Goal: Go to known website: Go to known website

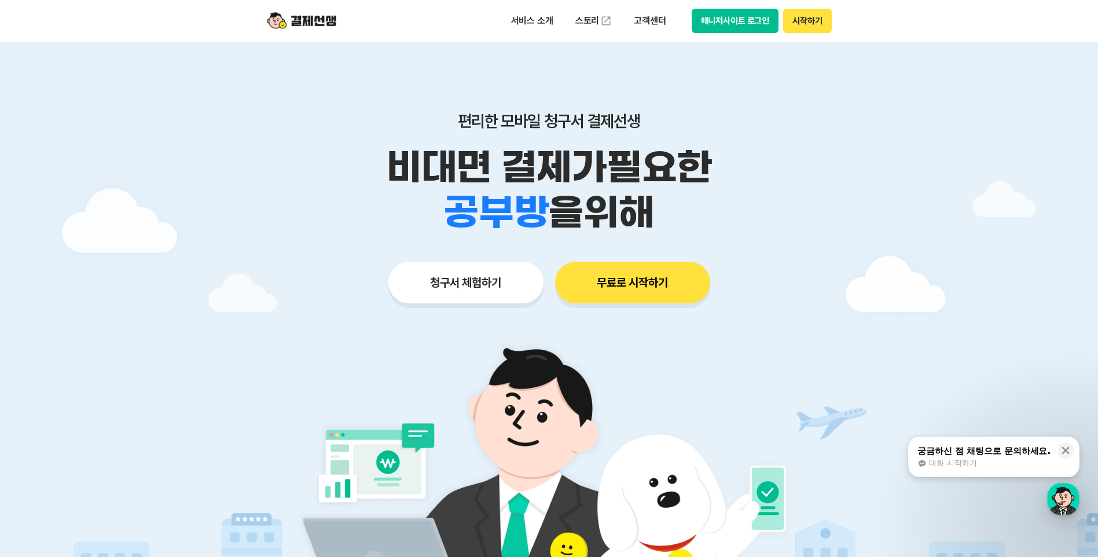
click at [772, 23] on button "매니저사이트 로그인" at bounding box center [735, 21] width 87 height 24
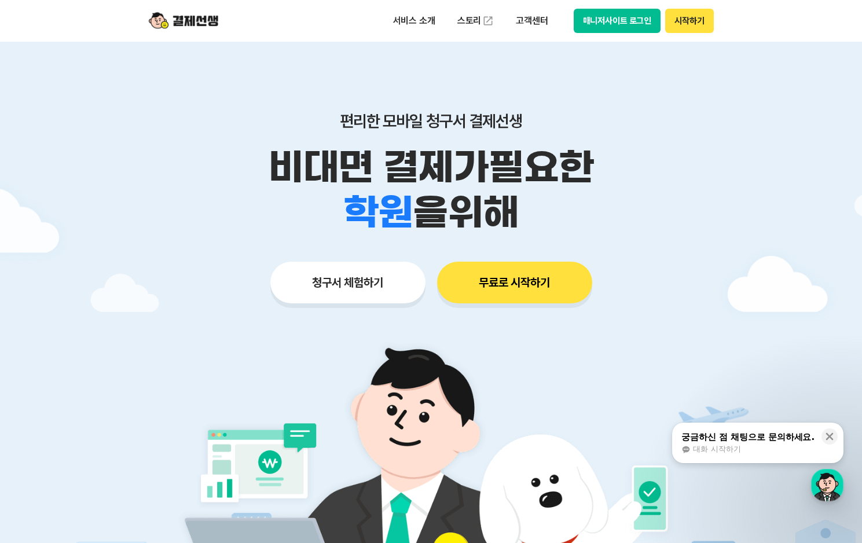
click at [607, 16] on button "매니저사이트 로그인" at bounding box center [617, 21] width 87 height 24
click at [615, 27] on button "매니저사이트 로그인" at bounding box center [617, 21] width 87 height 24
